Goal: Go to known website: Access a specific website the user already knows

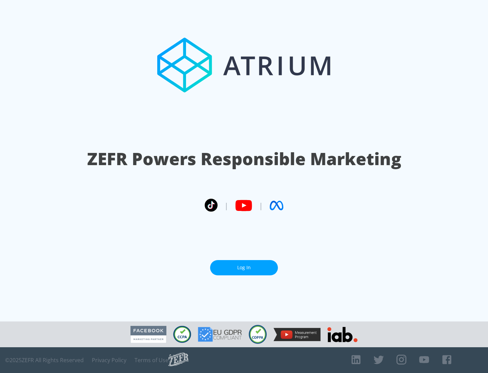
click at [244, 267] on link "Log In" at bounding box center [244, 267] width 68 height 15
